Goal: Task Accomplishment & Management: Manage account settings

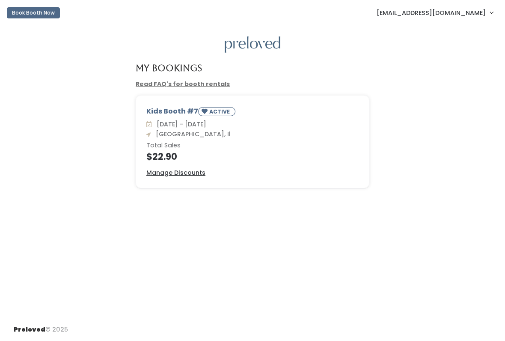
click at [465, 12] on span "[EMAIL_ADDRESS][DOMAIN_NAME]" at bounding box center [430, 12] width 109 height 9
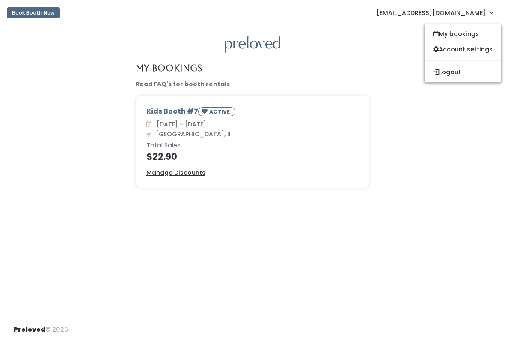
click at [471, 34] on link "My bookings" at bounding box center [462, 33] width 77 height 15
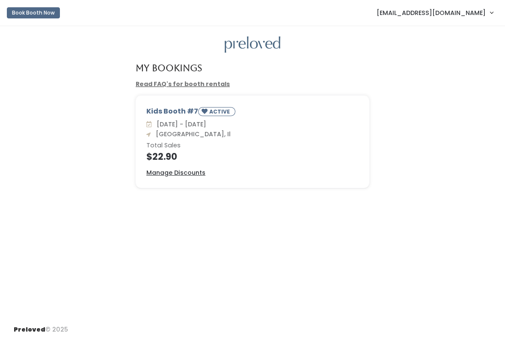
click at [469, 18] on link "[EMAIL_ADDRESS][DOMAIN_NAME]" at bounding box center [434, 12] width 133 height 18
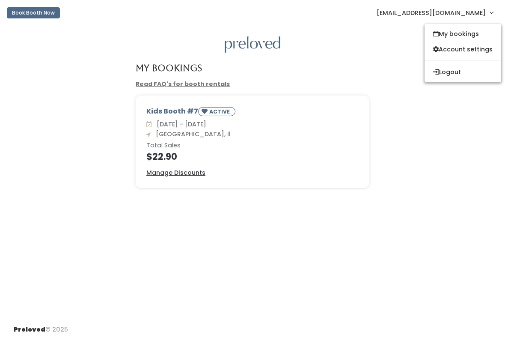
click at [466, 75] on button "Logout" at bounding box center [462, 71] width 77 height 15
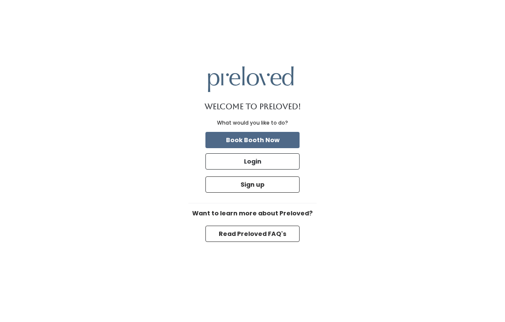
click at [294, 147] on button "Book Booth Now" at bounding box center [252, 140] width 94 height 16
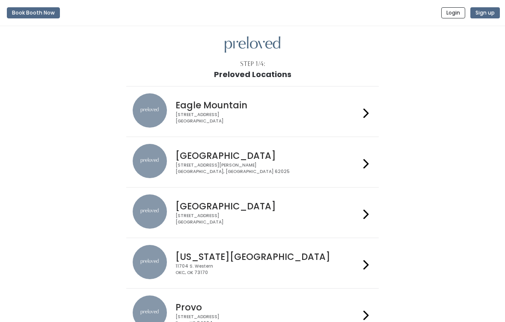
click at [492, 17] on button "Sign up" at bounding box center [485, 12] width 30 height 11
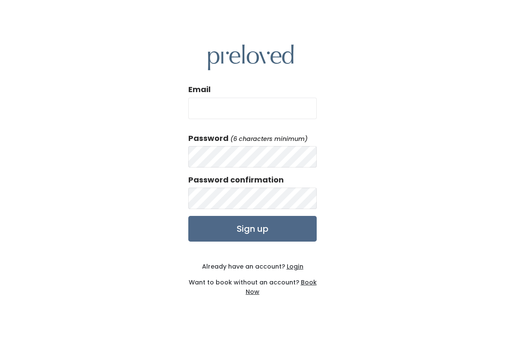
click at [63, 0] on div "Email Password (6 characters minimum) Password confirmation Signed out successf…" at bounding box center [252, 170] width 505 height 341
click at [296, 266] on u "Login" at bounding box center [295, 266] width 17 height 9
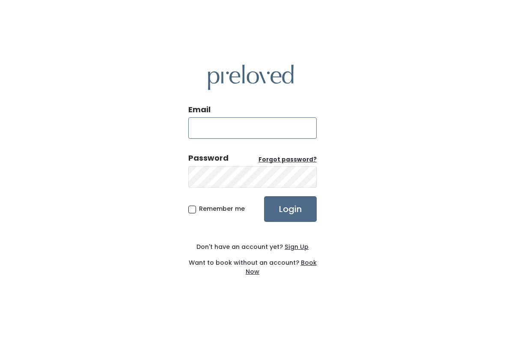
type input "[DOMAIN_NAME][EMAIL_ADDRESS][DOMAIN_NAME]"
click at [300, 211] on input "Login" at bounding box center [290, 209] width 53 height 26
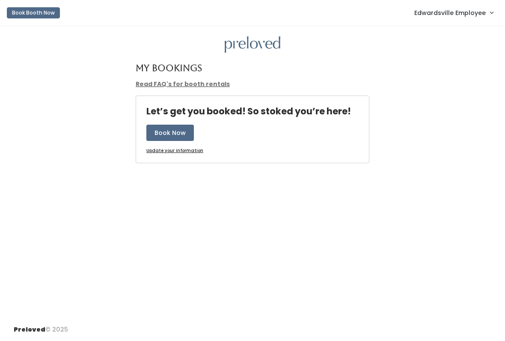
click at [485, 5] on link "Edwardsville Employee" at bounding box center [454, 12] width 96 height 18
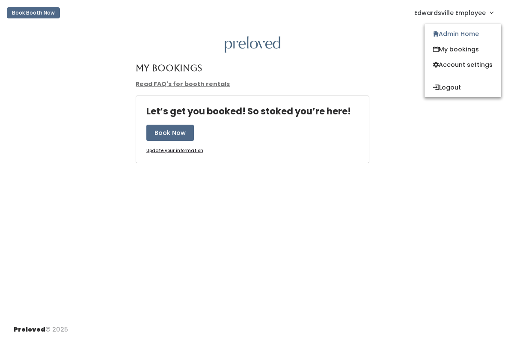
click at [463, 38] on link "Admin Home" at bounding box center [462, 33] width 77 height 15
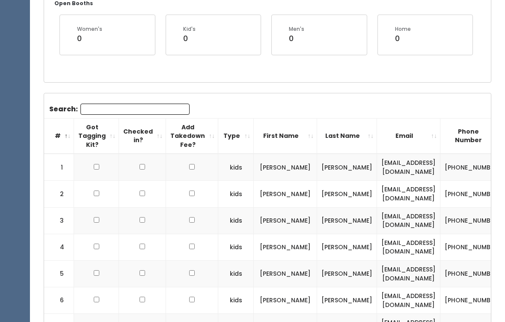
click at [170, 106] on input "Search:" at bounding box center [134, 109] width 109 height 11
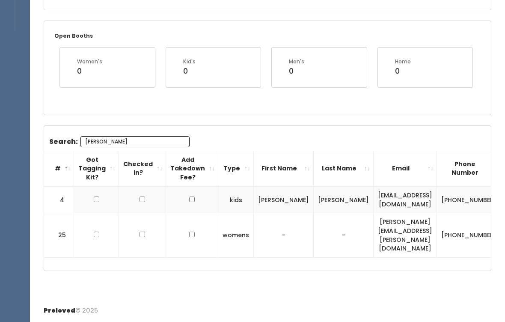
scroll to position [128, 0]
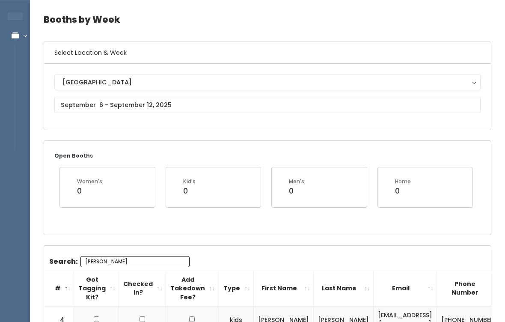
type input "Lind"
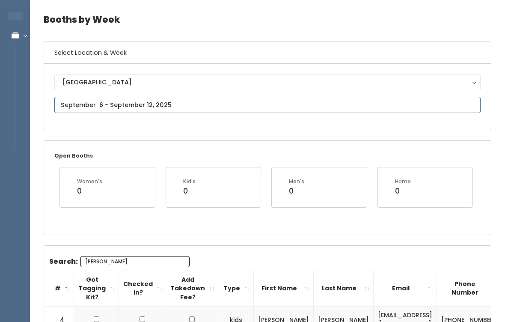
click at [242, 109] on input "text" at bounding box center [267, 105] width 426 height 16
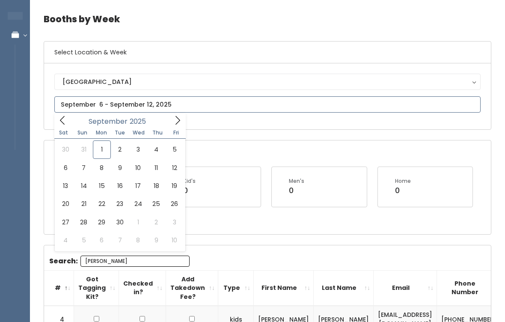
scroll to position [29, 0]
click at [65, 125] on span at bounding box center [62, 119] width 16 height 13
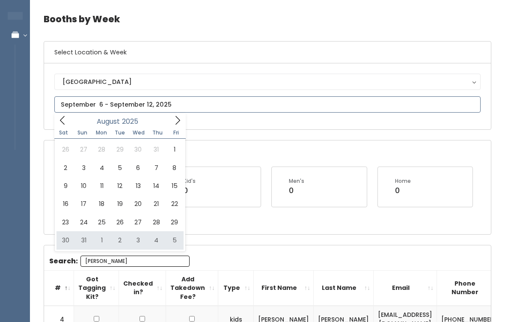
type input "August 30 to September 5"
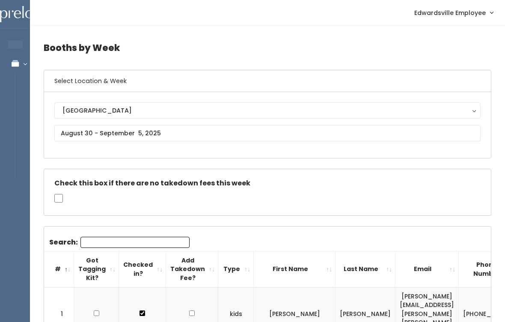
click at [151, 241] on input "Search:" at bounding box center [134, 242] width 109 height 11
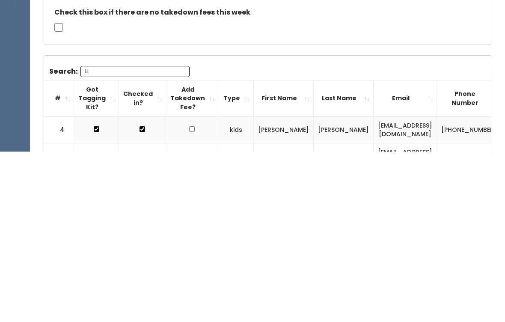
type input "Lin"
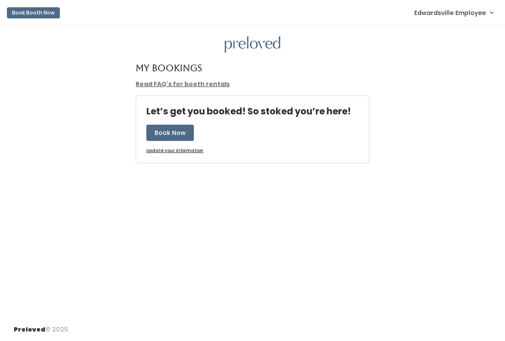
click at [468, 14] on span "Edwardsville Employee" at bounding box center [449, 12] width 71 height 9
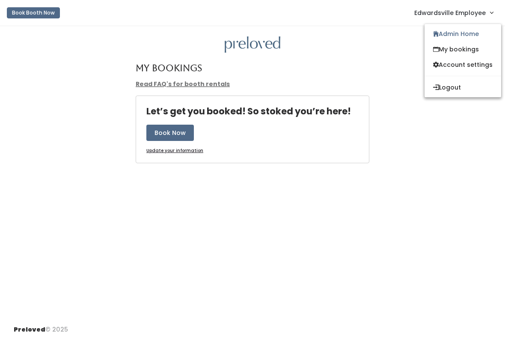
click at [479, 34] on link "Admin Home" at bounding box center [462, 33] width 77 height 15
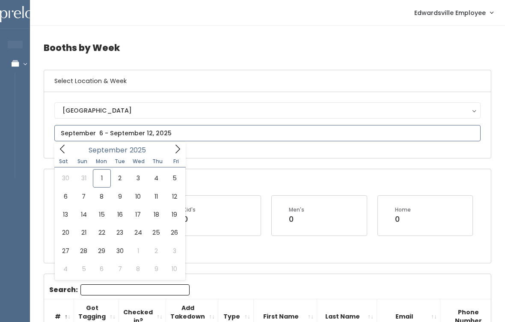
type input "September 20 to September 26"
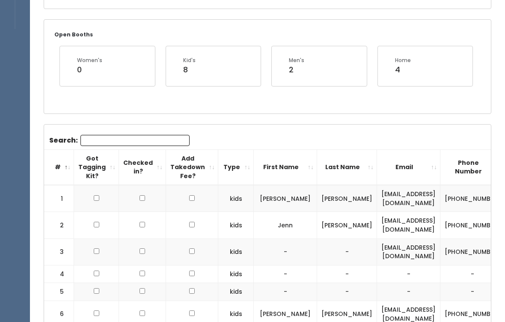
click at [162, 141] on input "Search:" at bounding box center [134, 140] width 109 height 11
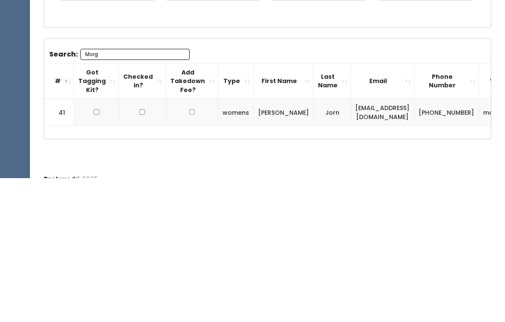
scroll to position [102, 0]
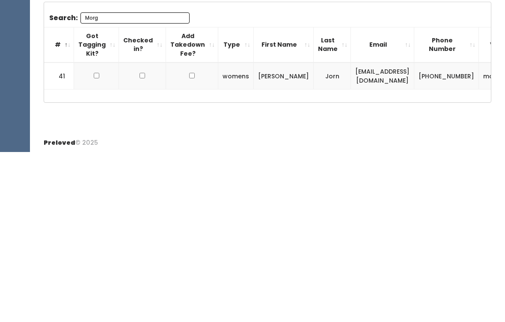
type input "Morg"
click at [95, 232] on td at bounding box center [96, 245] width 45 height 27
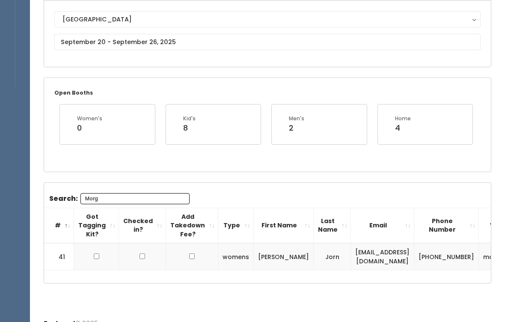
click at [97, 267] on td at bounding box center [96, 256] width 45 height 27
click at [83, 252] on td at bounding box center [96, 256] width 45 height 27
click at [102, 249] on td at bounding box center [96, 256] width 45 height 27
click at [86, 253] on td at bounding box center [96, 256] width 45 height 27
click at [98, 249] on td at bounding box center [96, 256] width 45 height 27
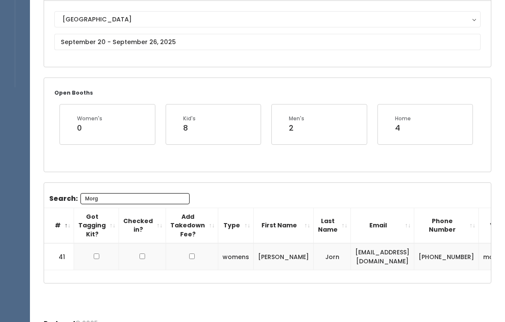
click at [101, 253] on td at bounding box center [96, 256] width 45 height 27
click at [96, 257] on input "checkbox" at bounding box center [97, 256] width 6 height 6
checkbox input "true"
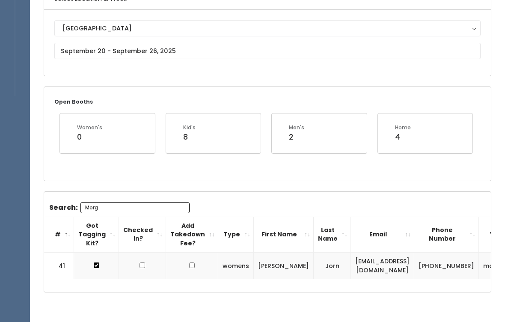
click at [112, 196] on div "Search: Morg # Got Tagging Kit? Checked in? Add Takedown Fee? Type First Name L…" at bounding box center [267, 242] width 447 height 101
click at [107, 202] on input "Morg" at bounding box center [134, 207] width 109 height 11
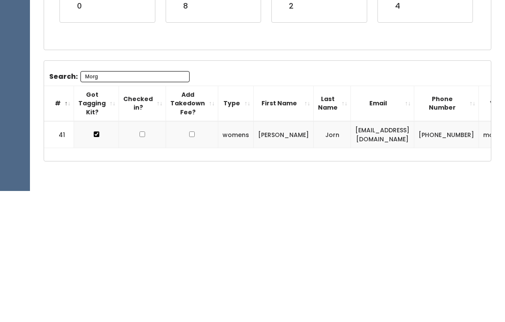
click at [103, 202] on input "Morg" at bounding box center [134, 207] width 109 height 11
click at [105, 202] on input "Morg" at bounding box center [134, 207] width 109 height 11
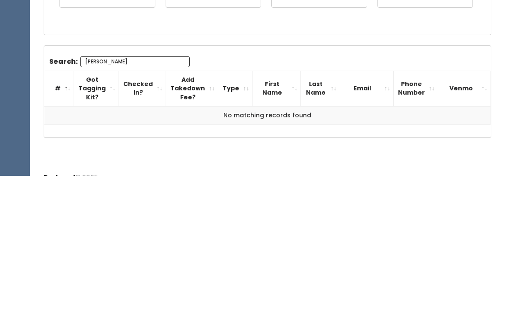
type input "Jess’s"
click at [139, 202] on input "Jess’s" at bounding box center [134, 207] width 109 height 11
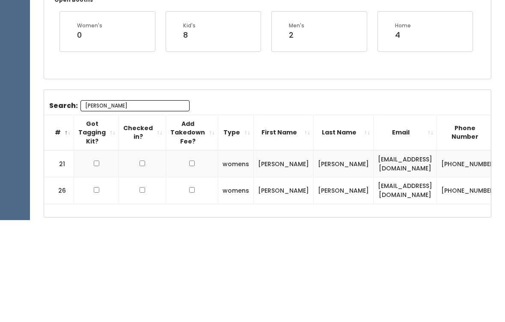
scroll to position [139, 0]
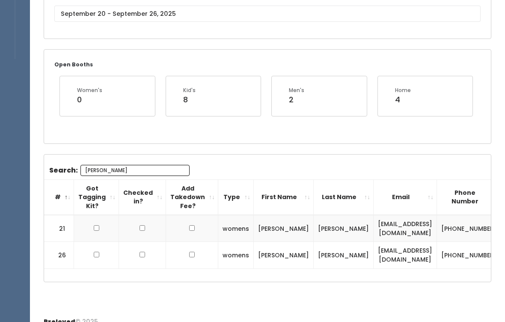
type input "Jess"
click at [191, 21] on input "text" at bounding box center [267, 14] width 426 height 16
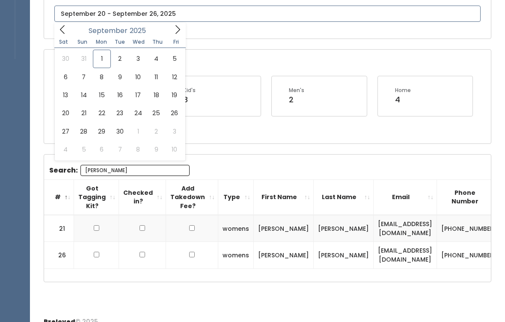
click at [191, 19] on input "text" at bounding box center [267, 14] width 426 height 16
click at [62, 35] on span at bounding box center [62, 28] width 16 height 13
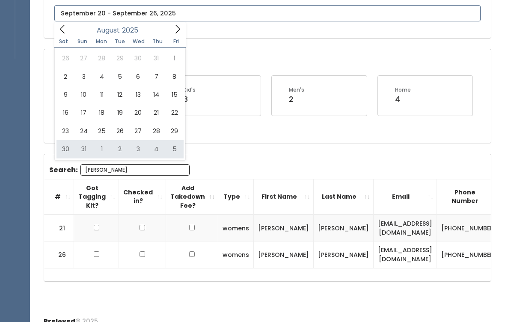
type input "August 30 to September 5"
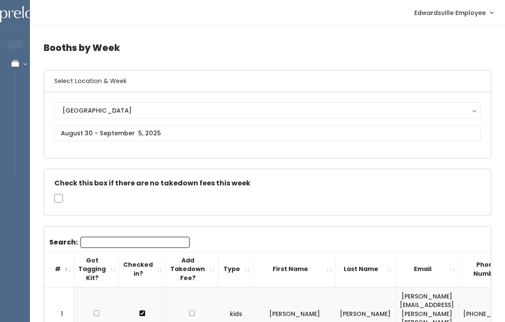
click at [154, 242] on input "Search:" at bounding box center [134, 242] width 109 height 11
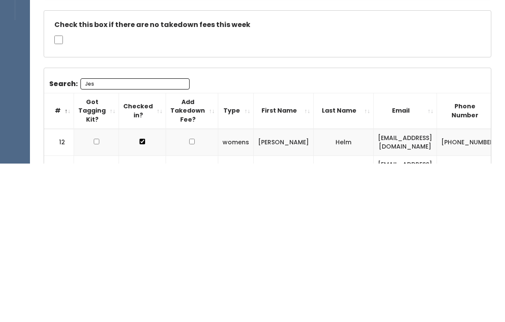
type input "Jess"
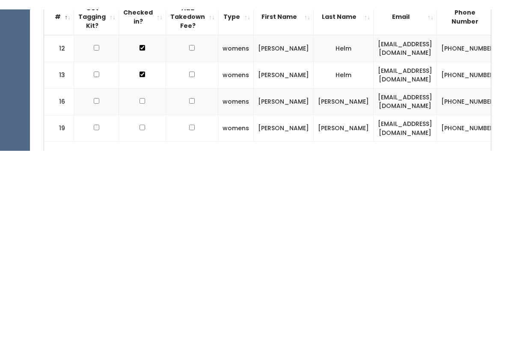
scroll to position [90, 0]
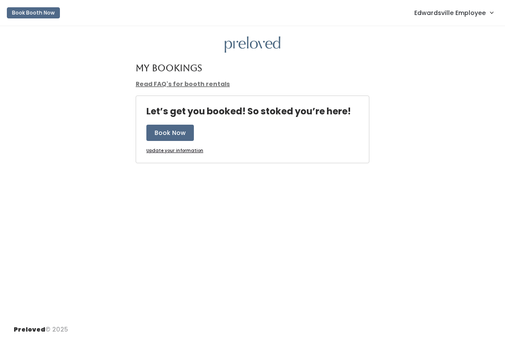
click at [450, 21] on link "Edwardsville Employee" at bounding box center [454, 12] width 96 height 18
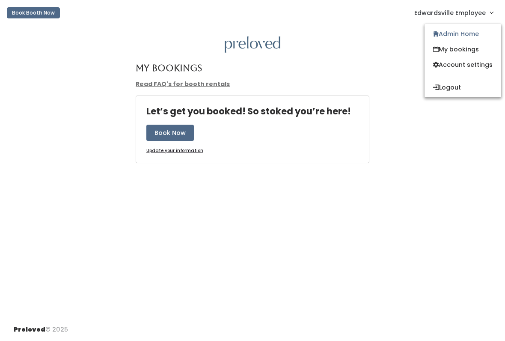
click at [438, 18] on link "Edwardsville Employee" at bounding box center [454, 12] width 96 height 18
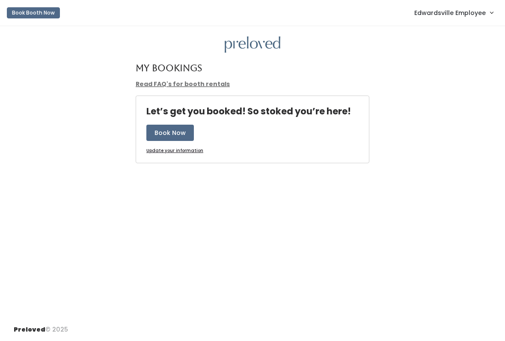
click at [480, 9] on span "Edwardsville Employee" at bounding box center [449, 12] width 71 height 9
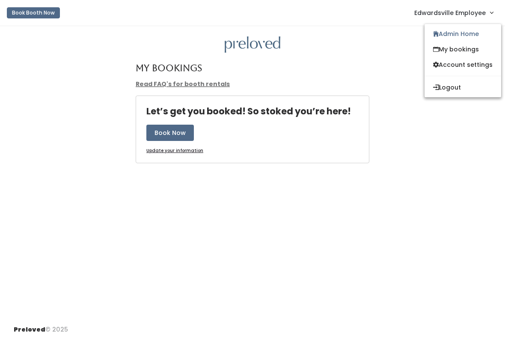
click at [459, 28] on link "Admin Home" at bounding box center [462, 33] width 77 height 15
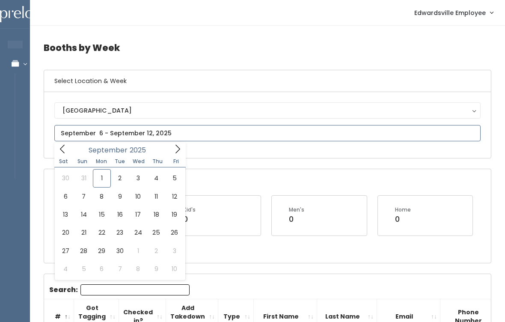
type input "August 30 to September 5"
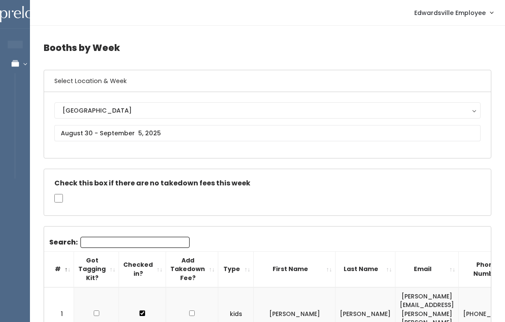
click at [136, 242] on input "Search:" at bounding box center [134, 242] width 109 height 11
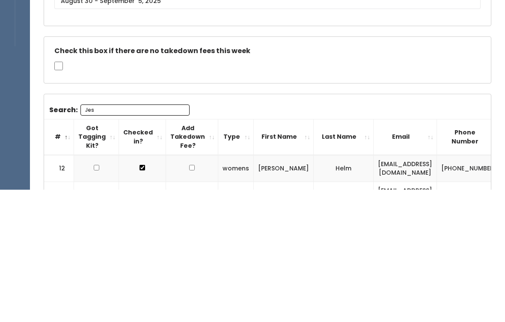
type input "Jess"
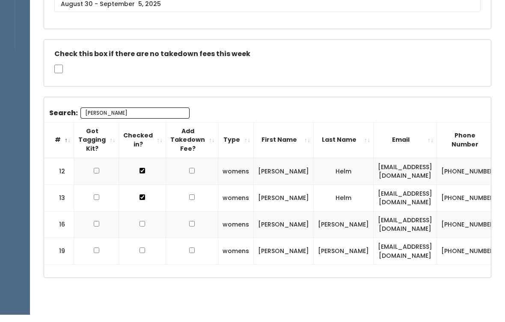
scroll to position [121, 0]
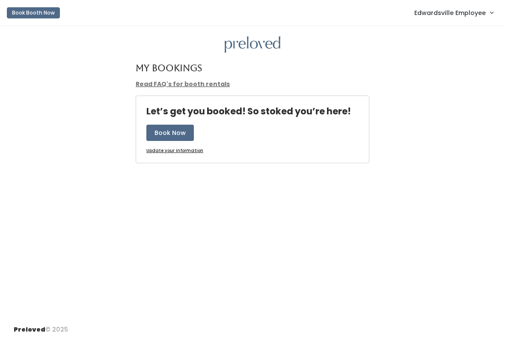
click at [481, 5] on link "Edwardsville Employee" at bounding box center [454, 12] width 96 height 18
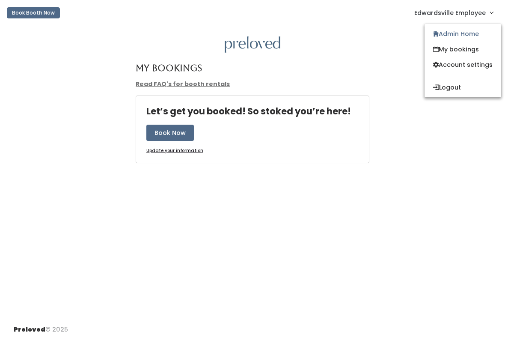
click at [491, 15] on link "Edwardsville Employee" at bounding box center [454, 12] width 96 height 18
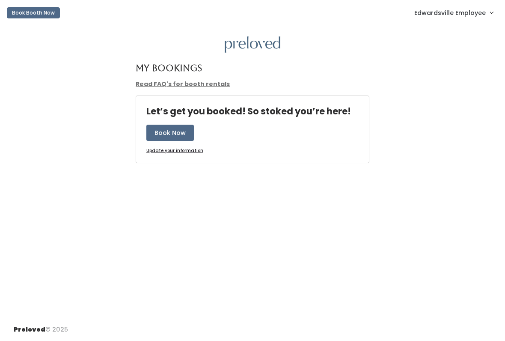
click at [483, 14] on span "Edwardsville Employee" at bounding box center [449, 12] width 71 height 9
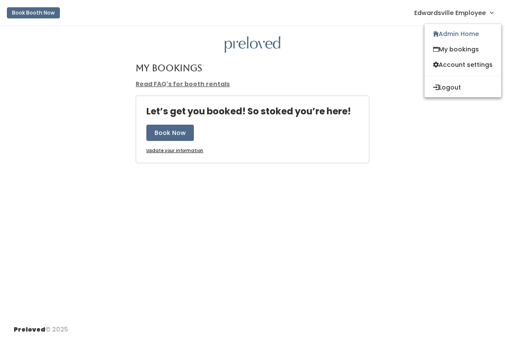
click at [467, 36] on link "Admin Home" at bounding box center [462, 33] width 77 height 15
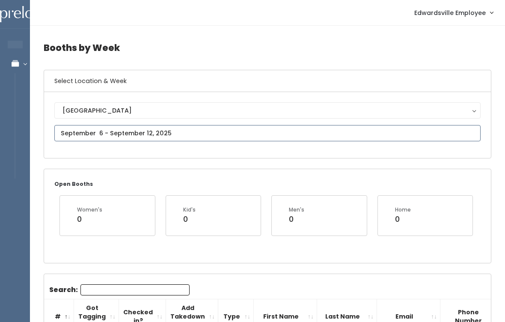
click at [323, 139] on input "text" at bounding box center [267, 133] width 426 height 16
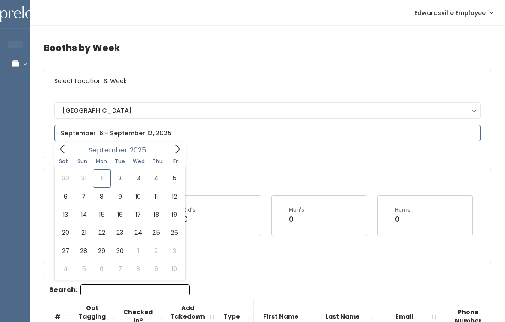
click at [75, 145] on div "September 2025" at bounding box center [120, 148] width 98 height 13
click at [63, 154] on span at bounding box center [62, 148] width 16 height 13
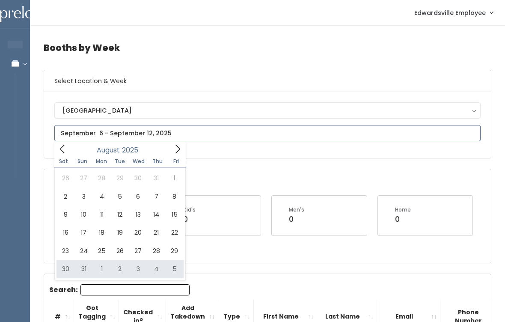
type input "August 30 to September 5"
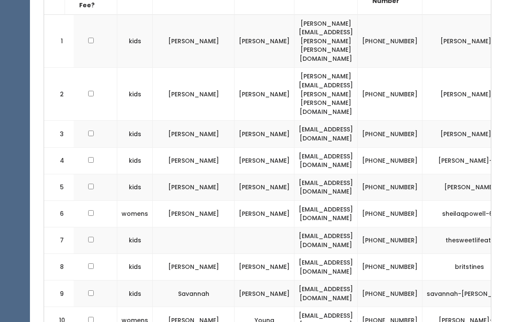
scroll to position [267, 0]
